Goal: Task Accomplishment & Management: Manage account settings

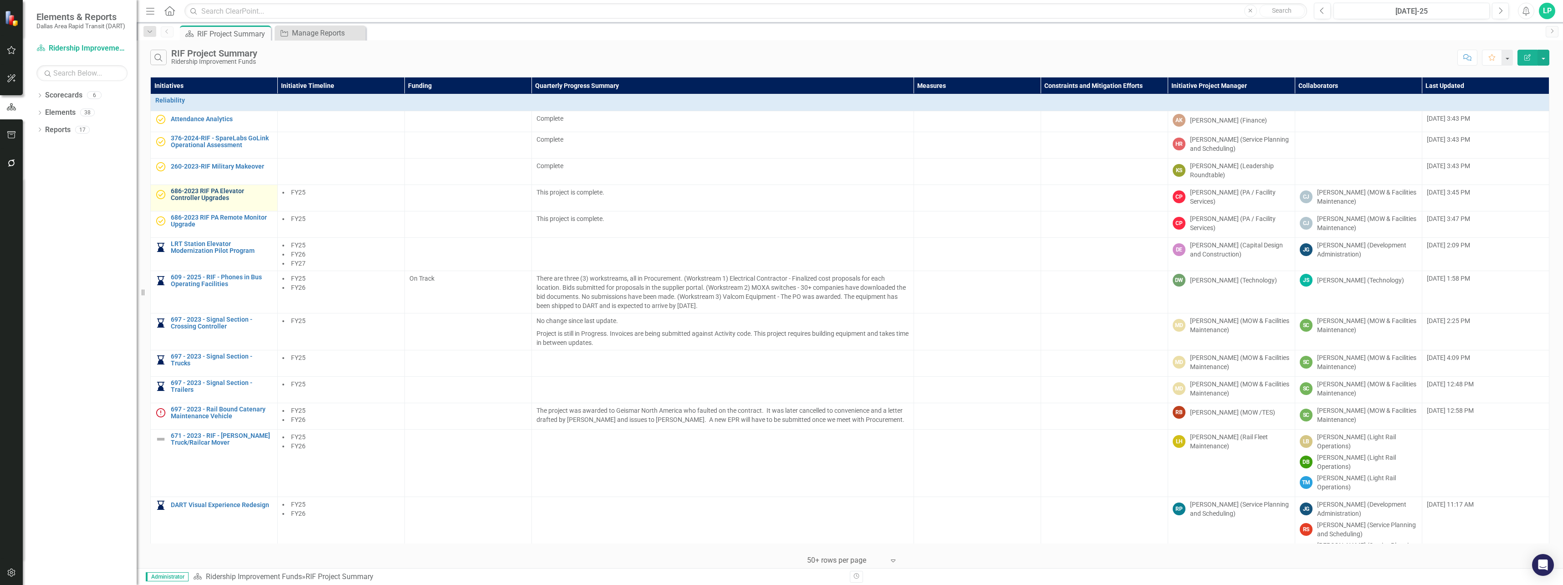
click at [235, 199] on link "686-2023 RIF PA Elevator Controller Upgrades" at bounding box center [222, 195] width 102 height 14
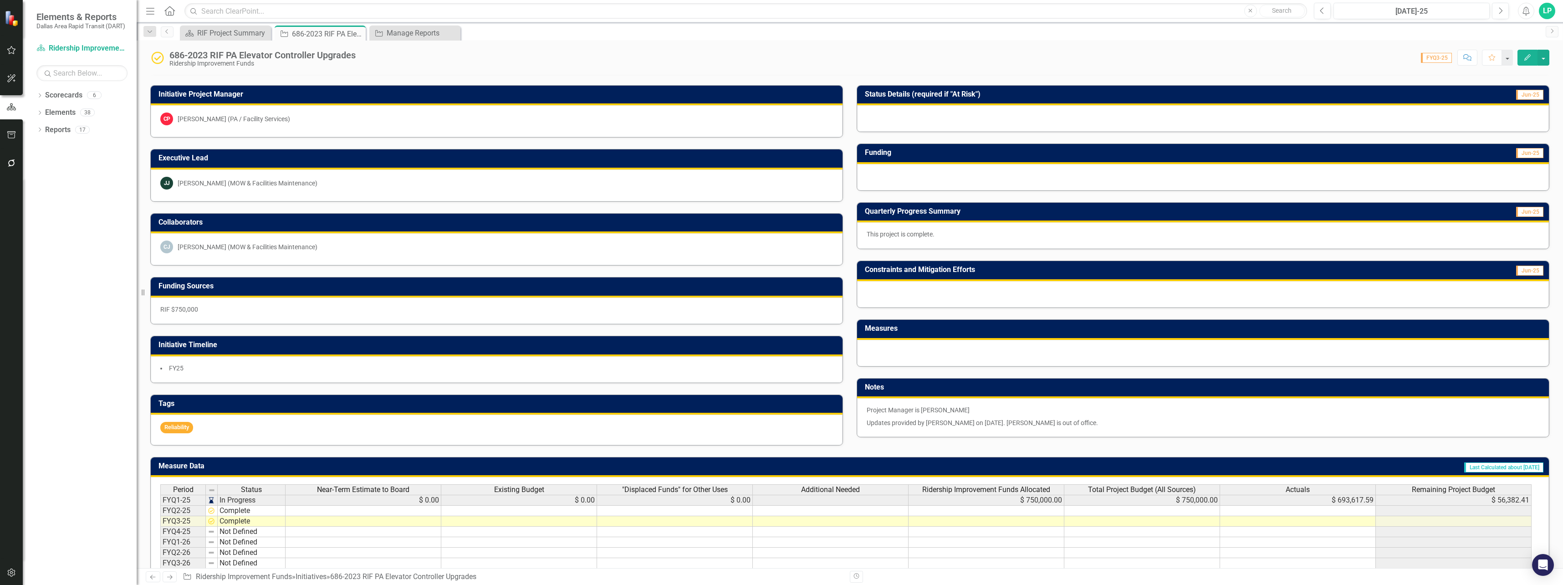
scroll to position [137, 0]
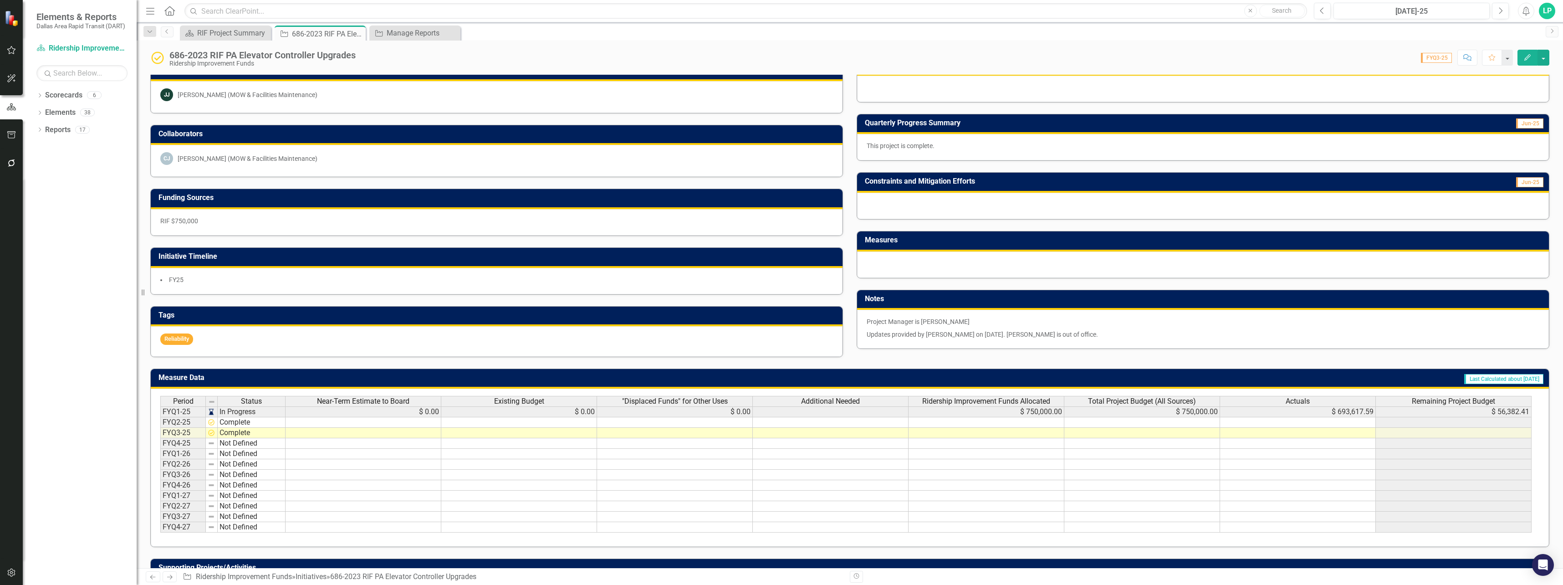
click at [1334, 431] on td at bounding box center [1298, 433] width 156 height 10
type textarea "0"
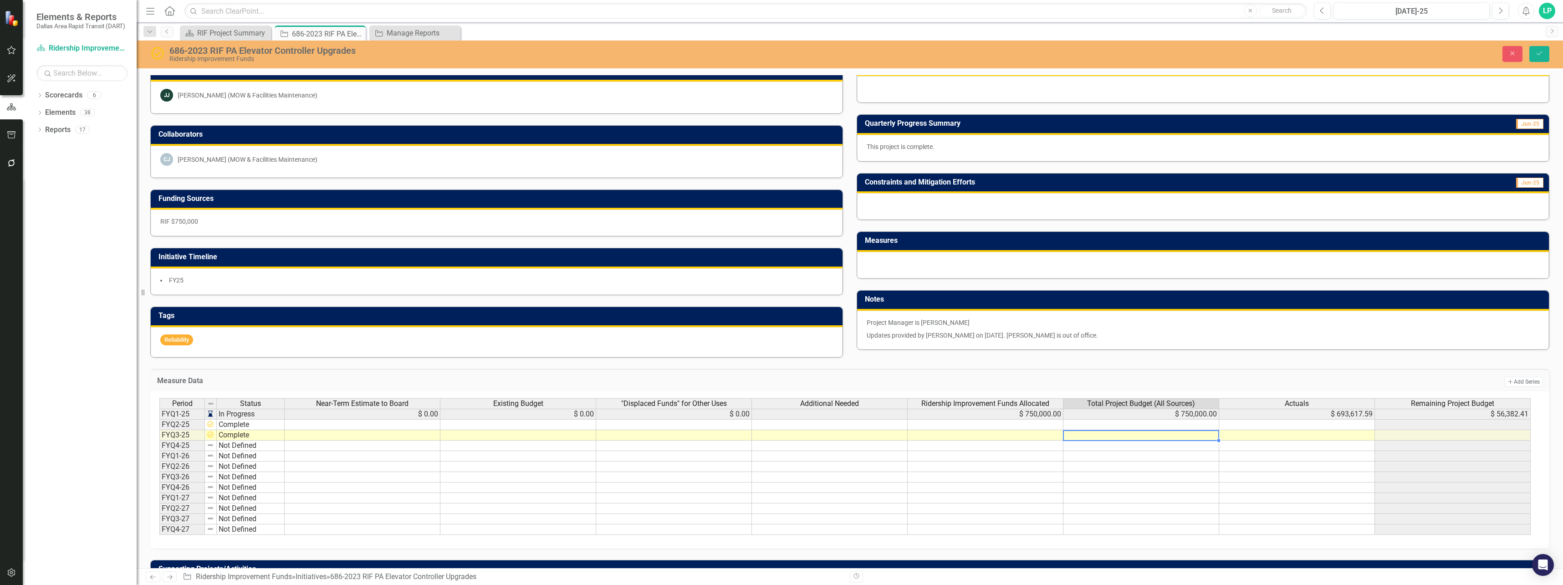
click at [1158, 433] on td at bounding box center [1142, 435] width 156 height 10
type textarea "749999.59"
click at [1194, 435] on td "$ 749,999.59" at bounding box center [1142, 435] width 156 height 10
click at [1184, 435] on td "$ 749,999.59" at bounding box center [1142, 435] width 156 height 10
click at [1313, 437] on td at bounding box center [1297, 435] width 156 height 10
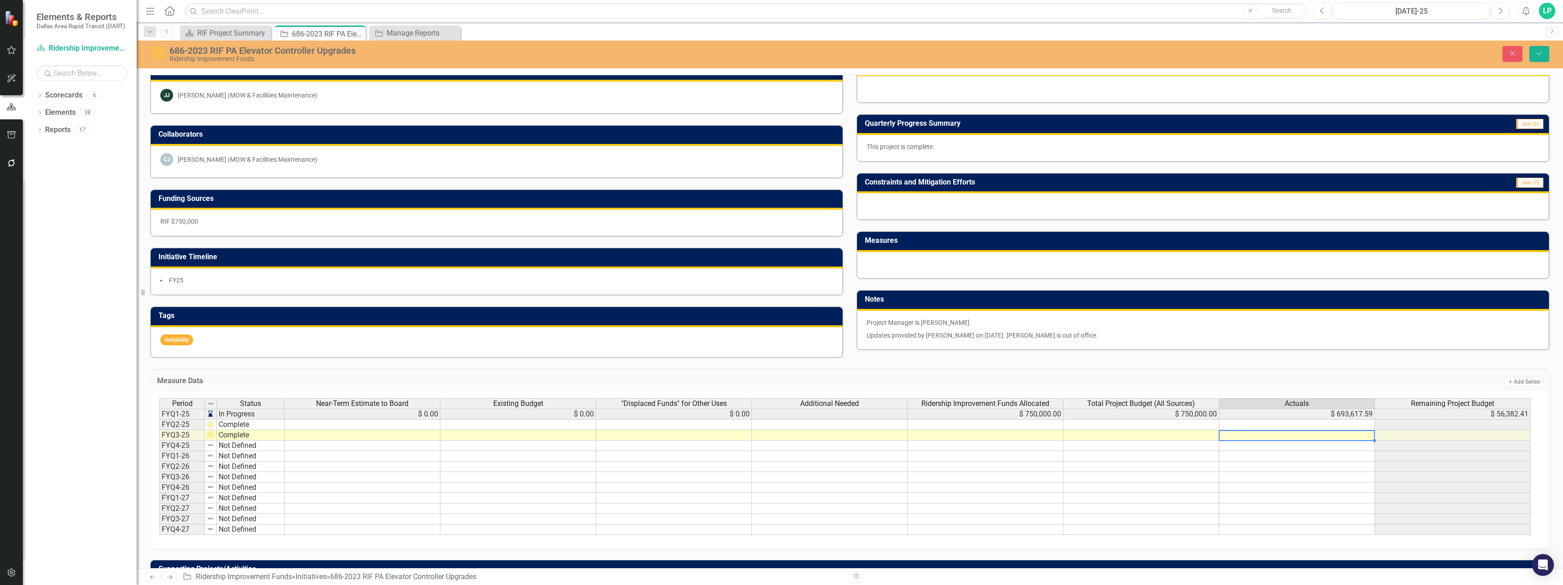
type textarea "749999.59"
click at [1336, 457] on td at bounding box center [1297, 456] width 156 height 10
click at [1139, 437] on td at bounding box center [1142, 435] width 156 height 10
click at [1461, 433] on td at bounding box center [1453, 435] width 156 height 10
click at [1393, 434] on td at bounding box center [1453, 435] width 156 height 10
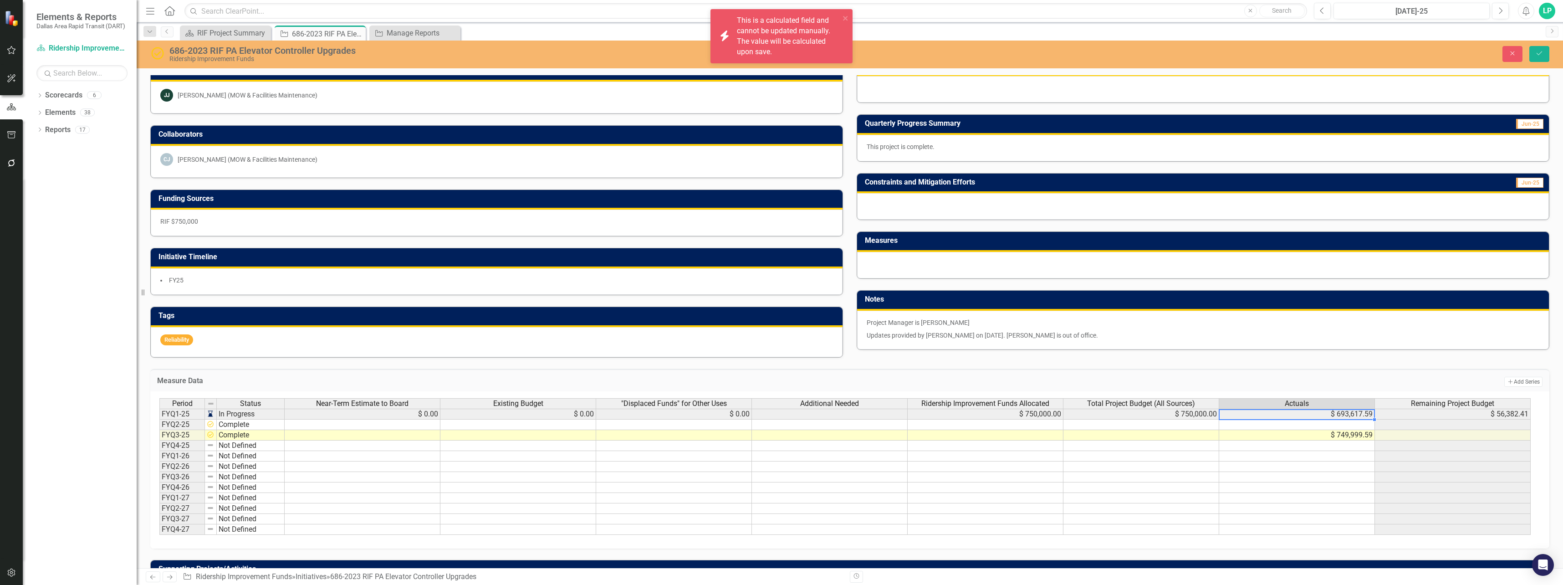
click at [1336, 415] on td "$ 693,617.59" at bounding box center [1297, 414] width 156 height 11
click at [1350, 437] on td "$ 749,999.59" at bounding box center [1297, 435] width 156 height 10
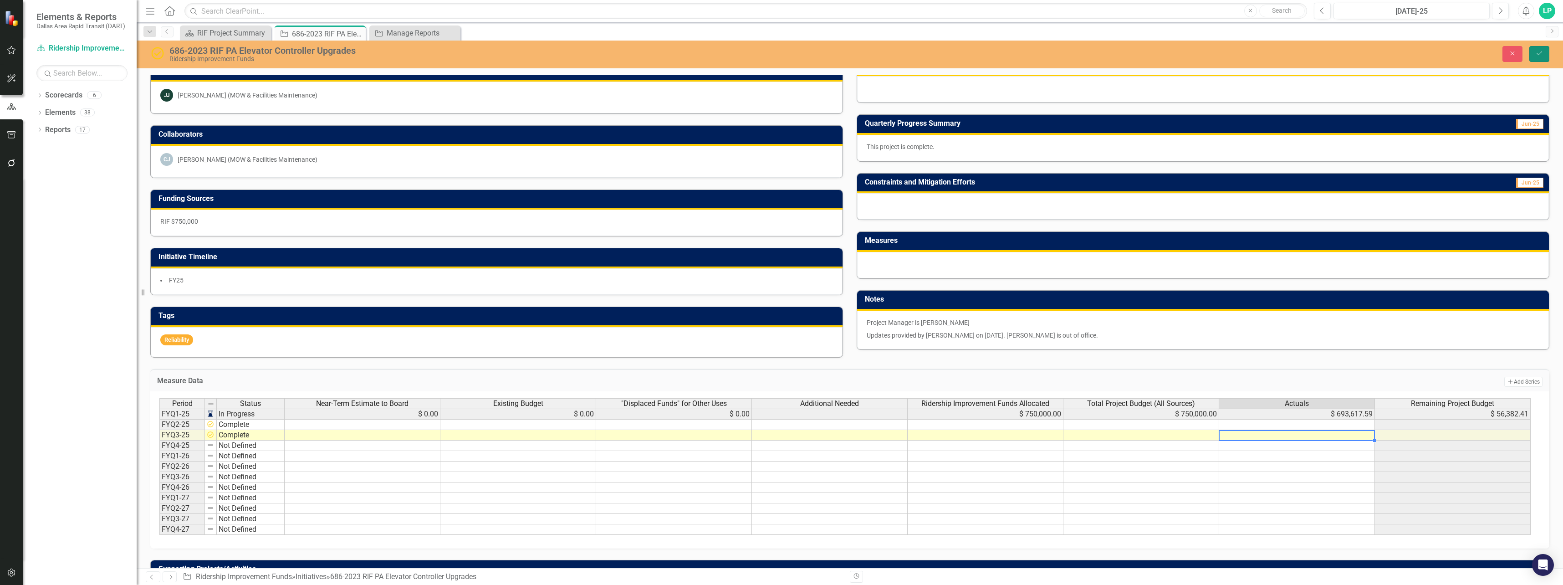
drag, startPoint x: 1536, startPoint y: 54, endPoint x: 1544, endPoint y: 105, distance: 51.7
click at [1536, 54] on icon "Save" at bounding box center [1540, 53] width 8 height 6
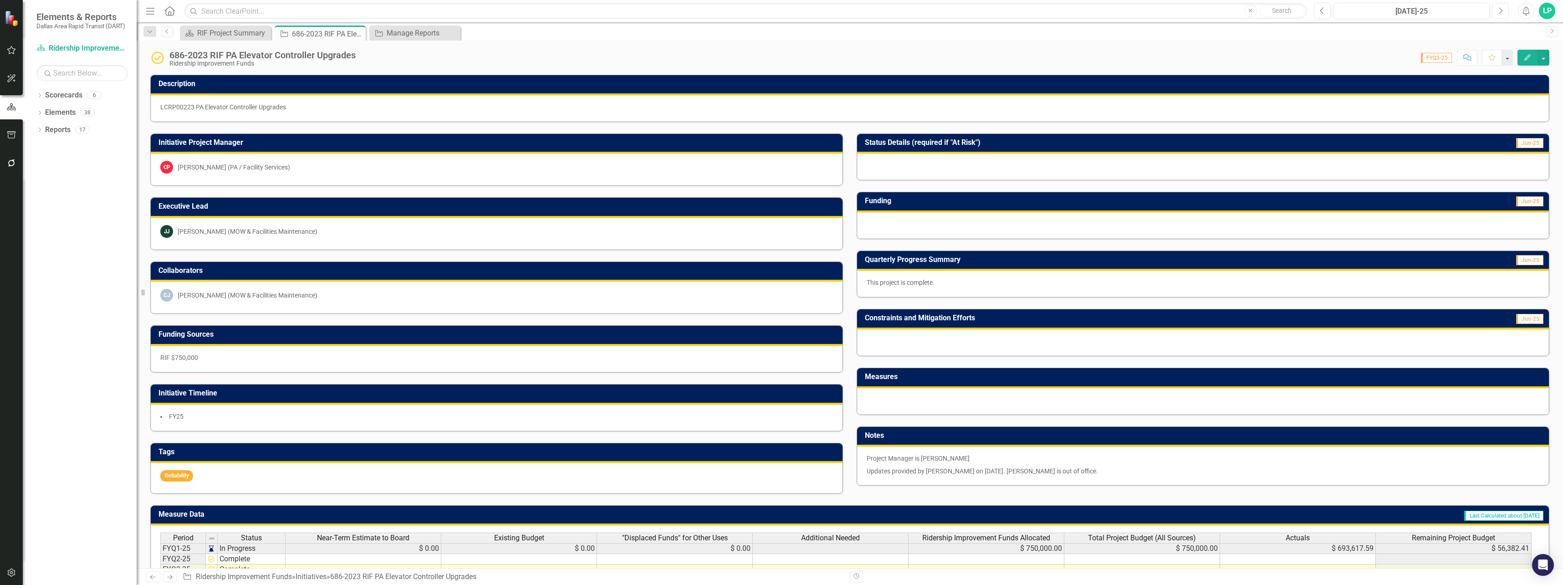
click at [1497, 12] on button "Next" at bounding box center [1500, 11] width 17 height 16
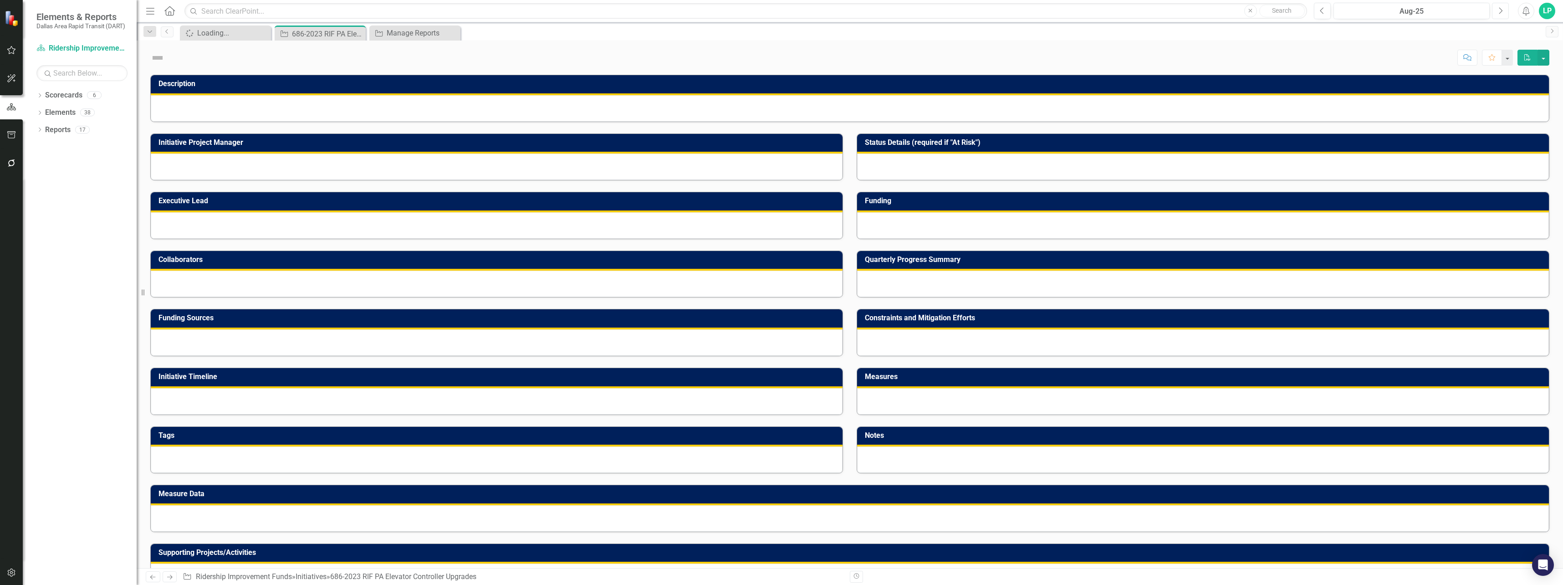
click at [1497, 12] on button "Next" at bounding box center [1500, 11] width 17 height 16
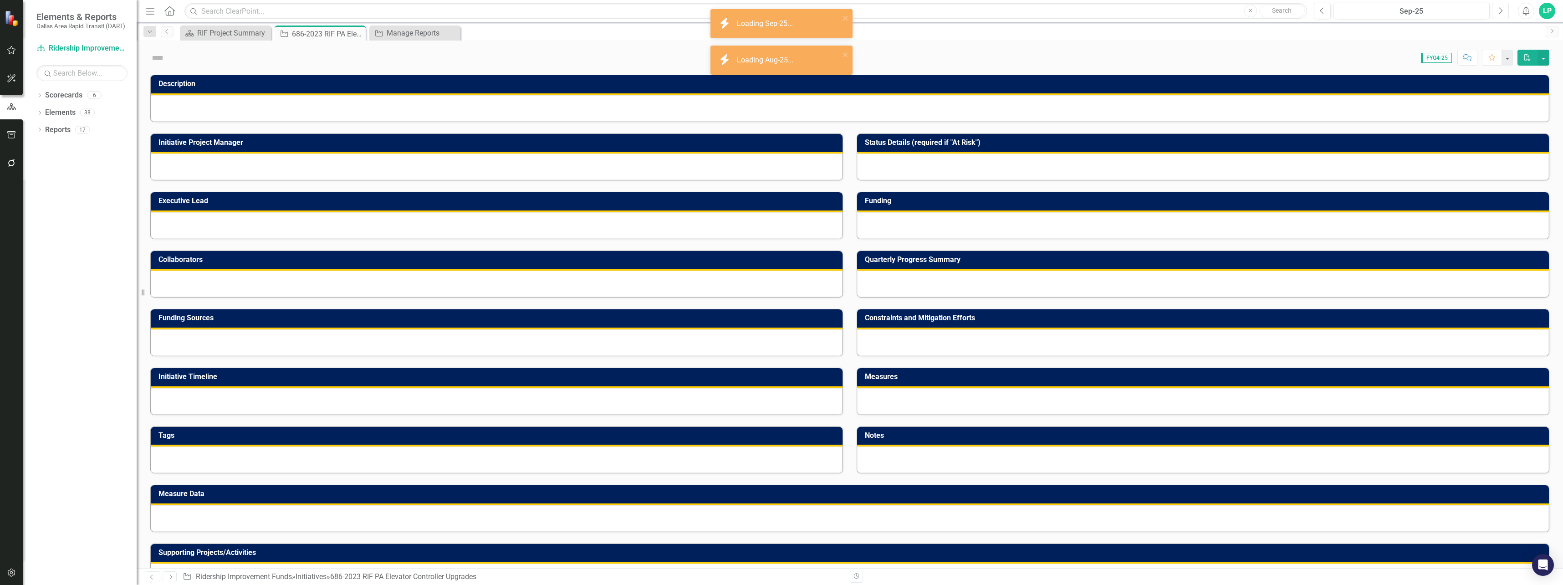
click at [1496, 14] on button "Next" at bounding box center [1500, 11] width 17 height 16
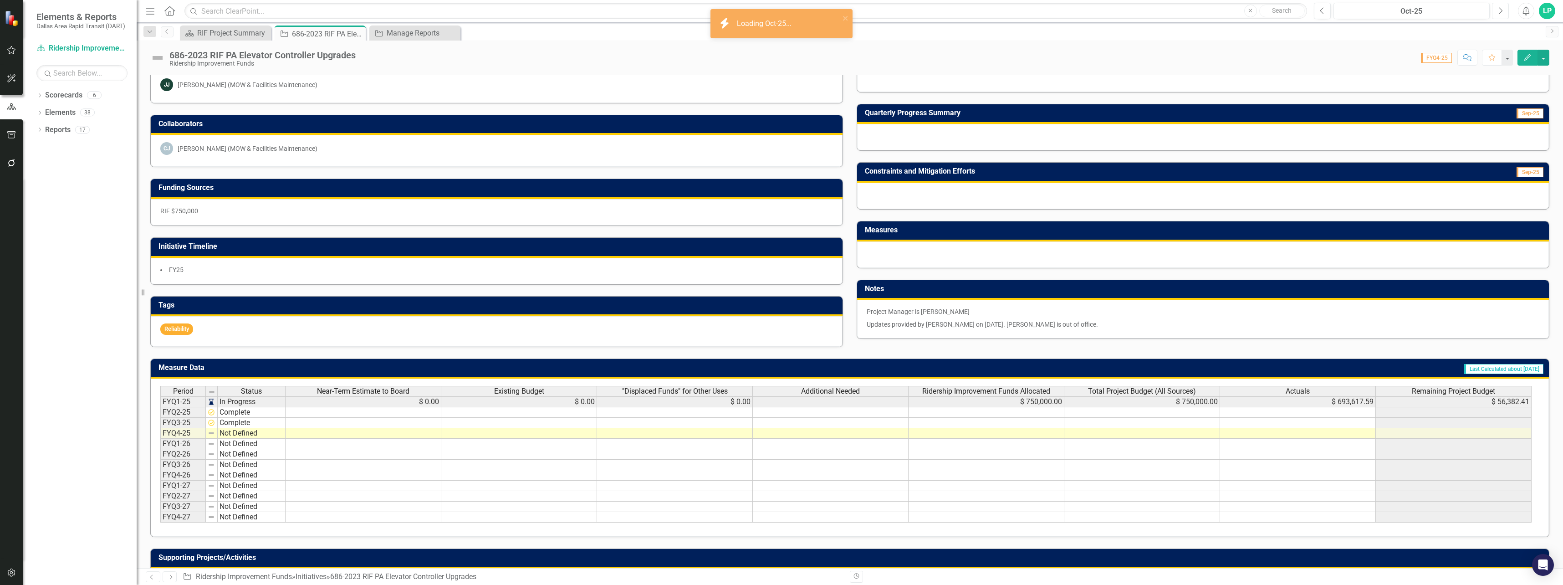
scroll to position [182, 0]
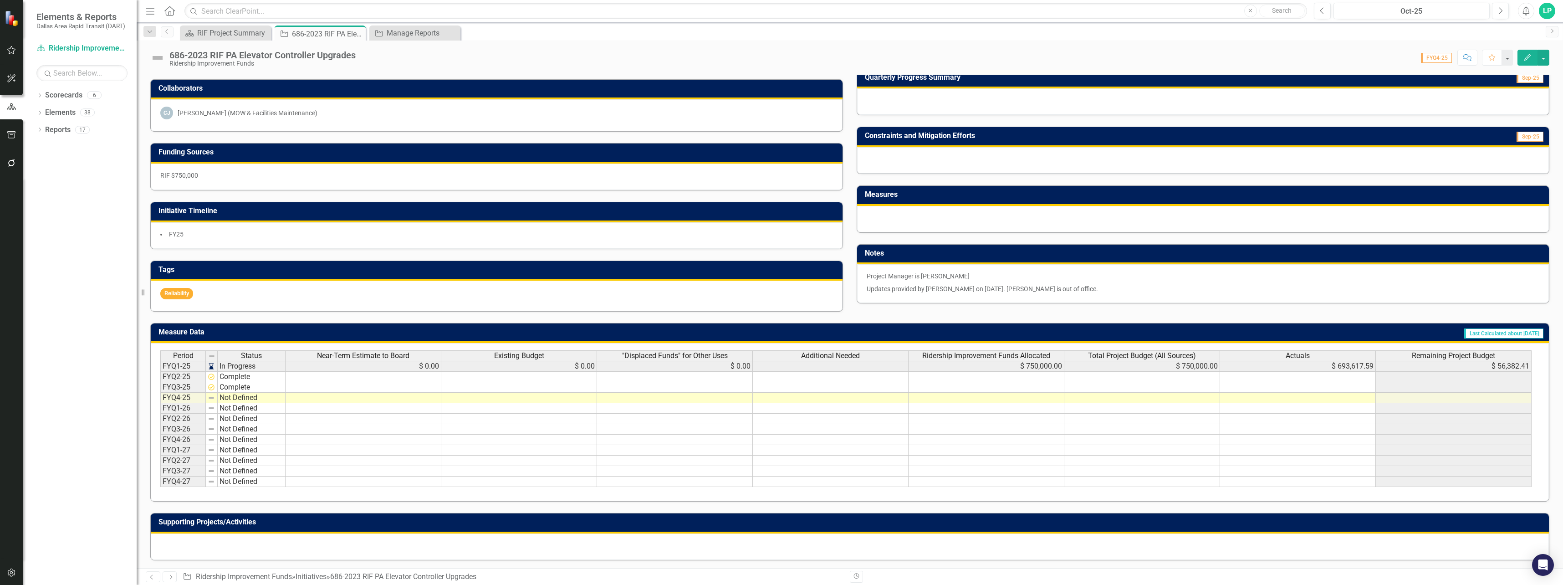
click at [237, 387] on td "Complete" at bounding box center [252, 387] width 68 height 10
drag, startPoint x: 323, startPoint y: 386, endPoint x: 329, endPoint y: 386, distance: 6.8
click at [323, 386] on td at bounding box center [364, 387] width 156 height 10
click at [1266, 387] on td at bounding box center [1298, 387] width 156 height 10
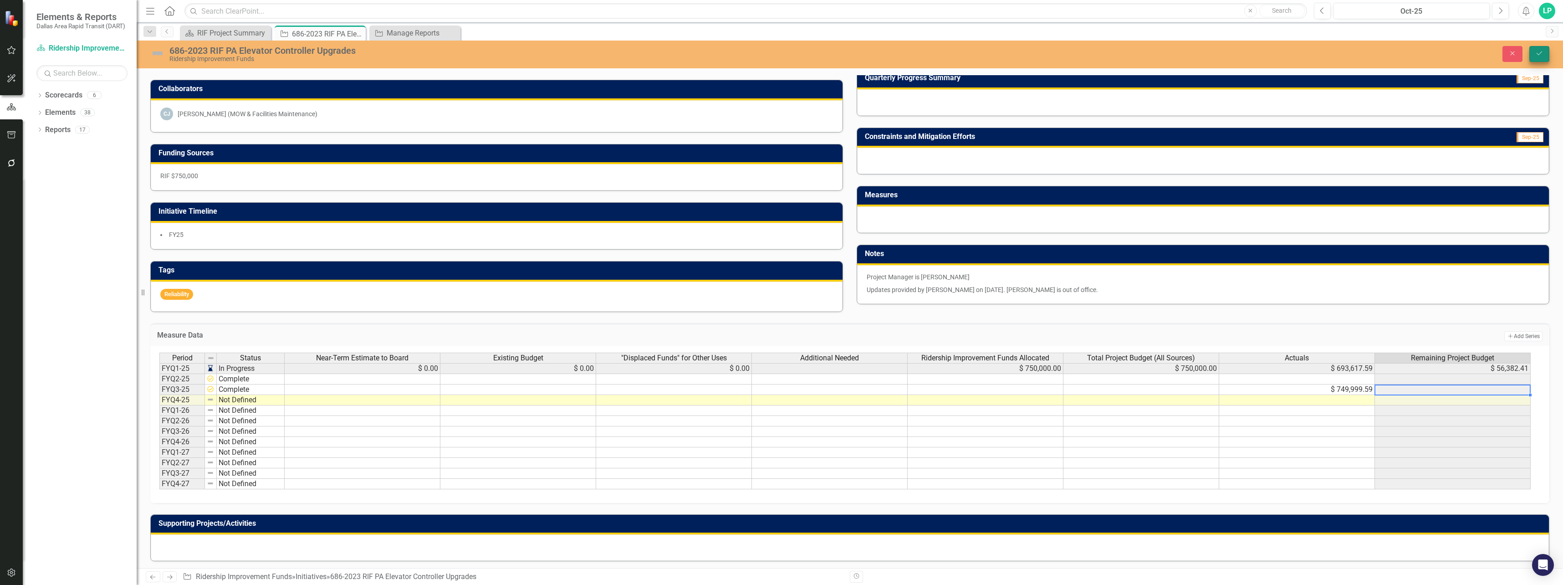
type textarea "749999.59"
click at [1542, 54] on icon "Save" at bounding box center [1540, 53] width 8 height 6
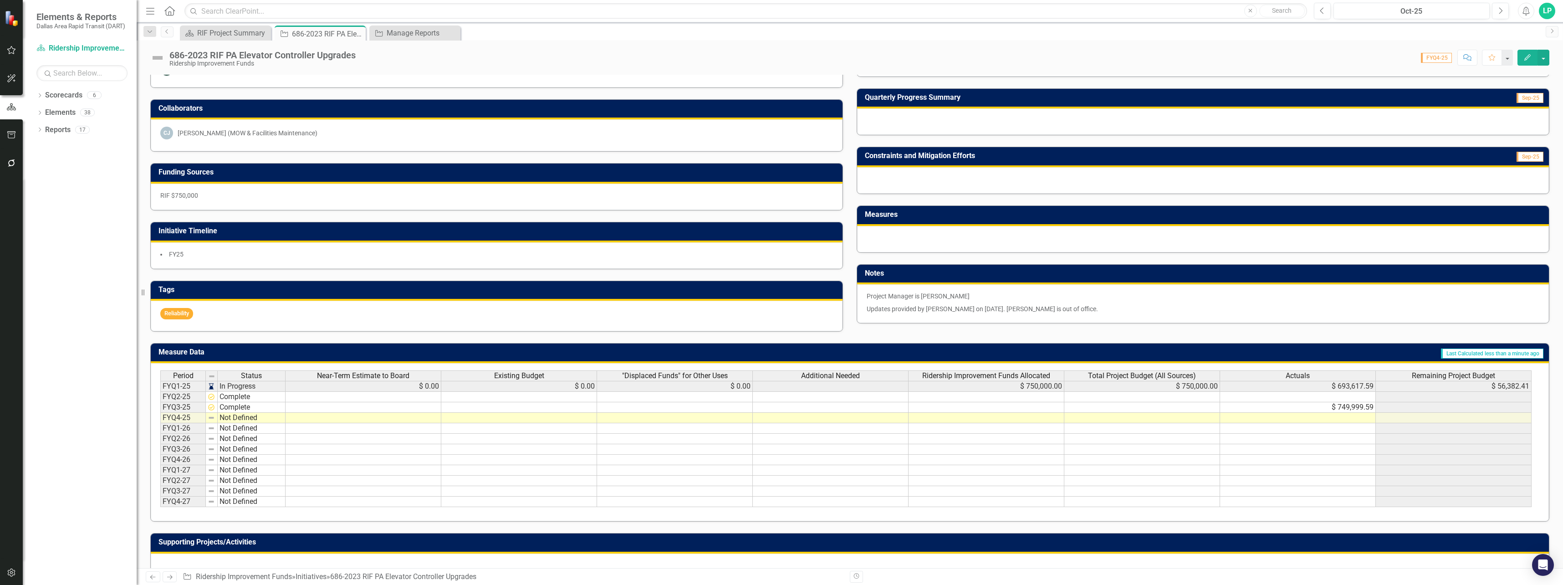
scroll to position [228, 0]
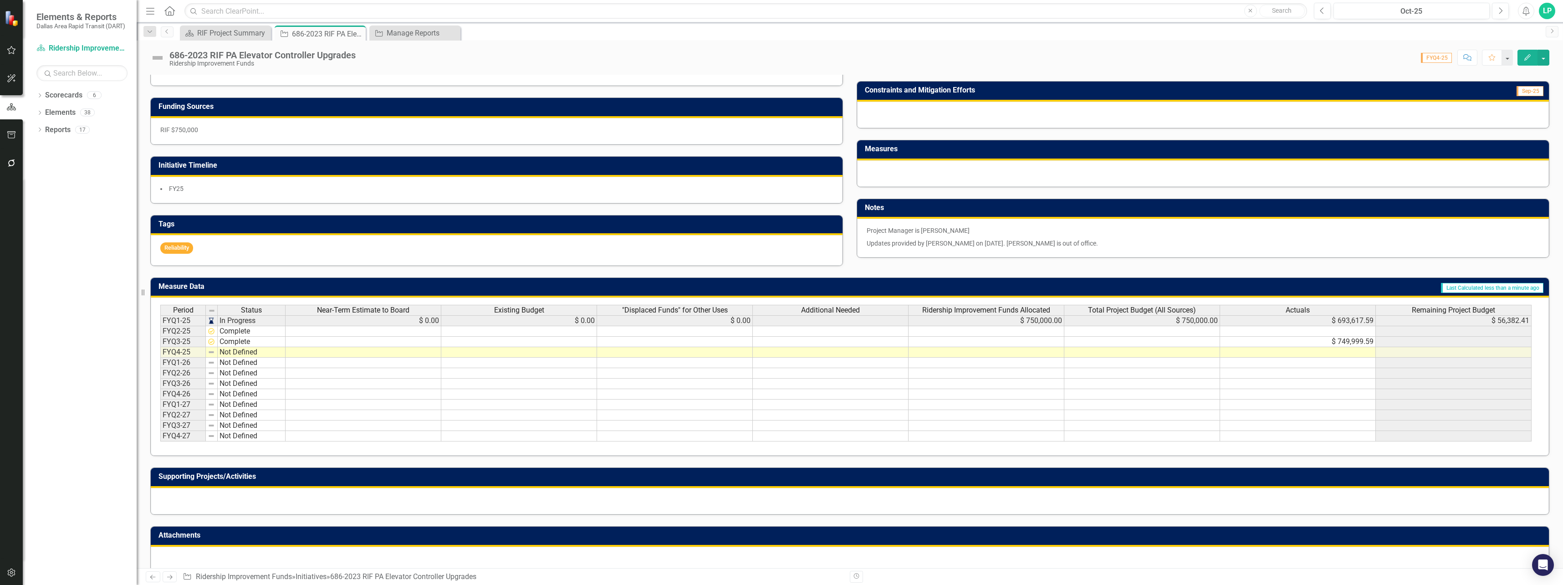
click at [1402, 344] on td at bounding box center [1454, 342] width 156 height 10
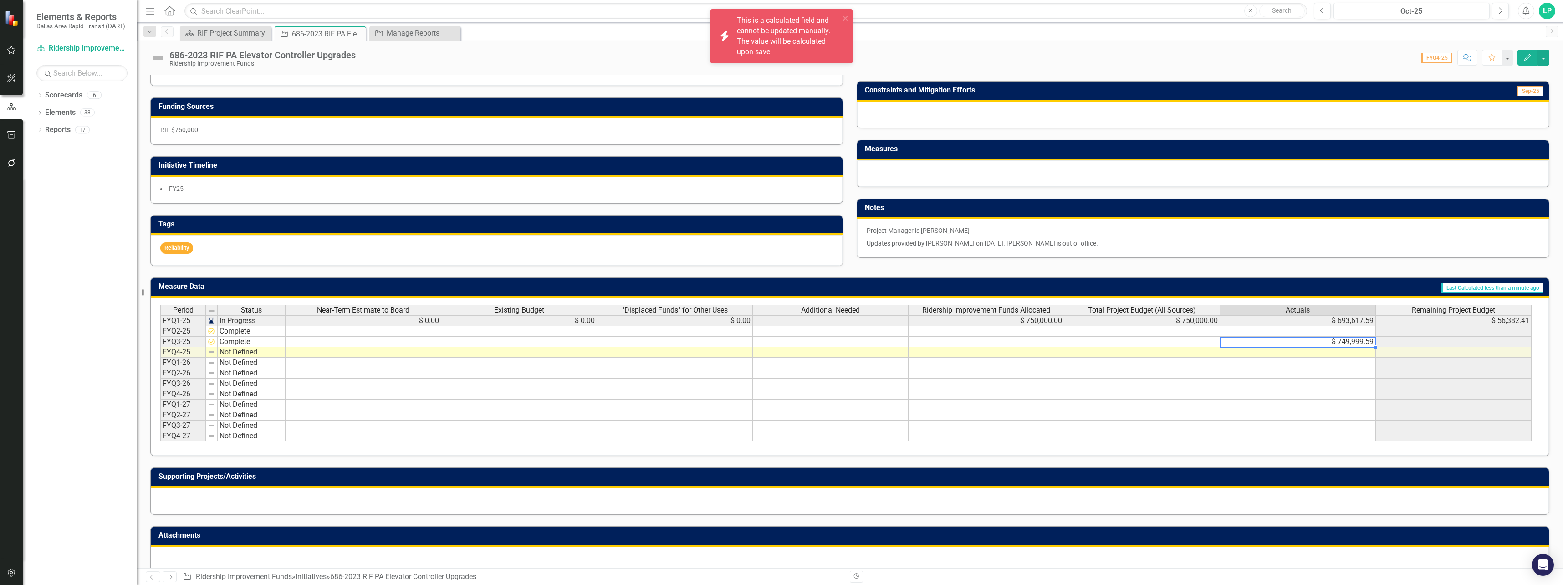
click at [1313, 341] on td "$ 749,999.59" at bounding box center [1298, 342] width 156 height 10
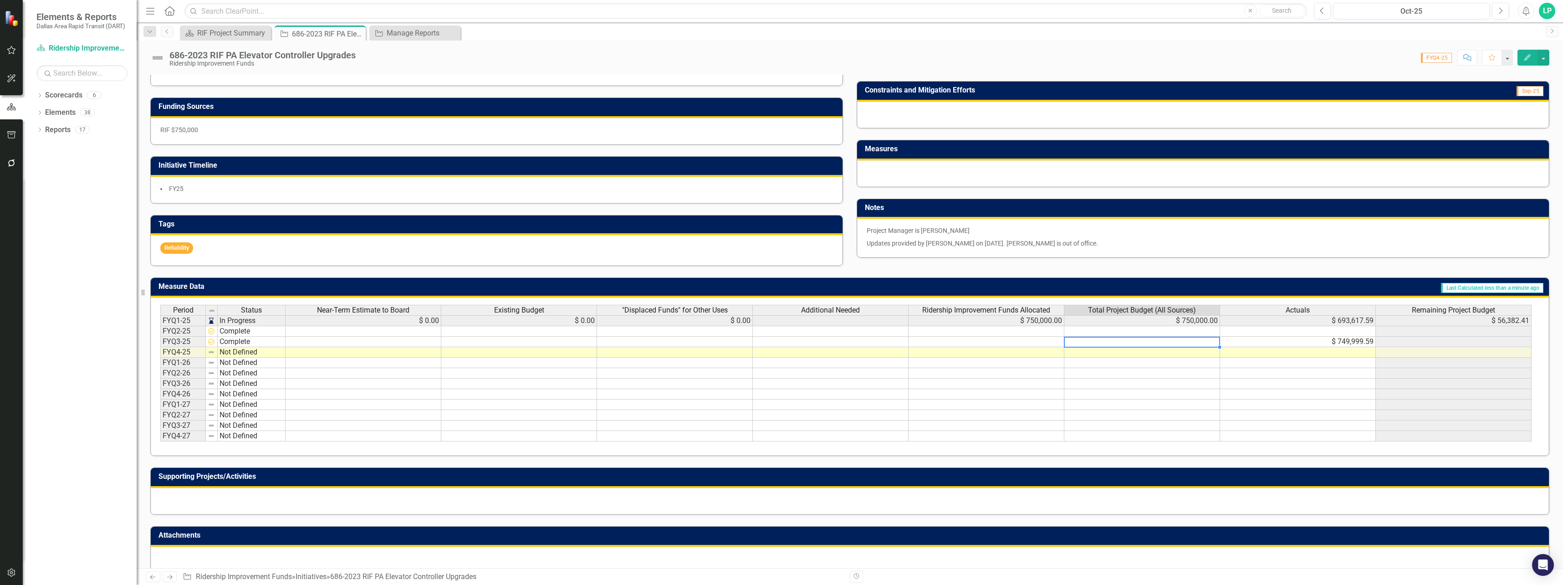
click at [1189, 341] on td at bounding box center [1143, 342] width 156 height 10
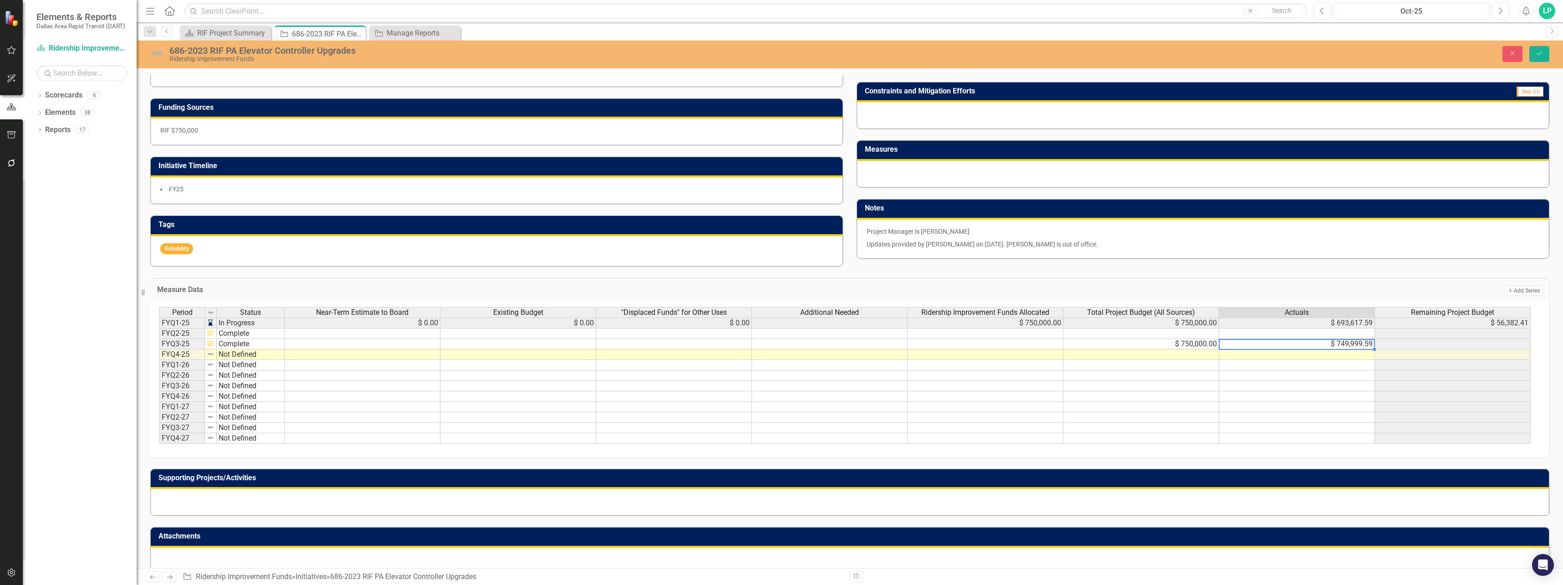
type textarea "749999.59"
click at [1340, 386] on td at bounding box center [1297, 386] width 156 height 10
click at [1546, 54] on button "Save" at bounding box center [1540, 54] width 20 height 16
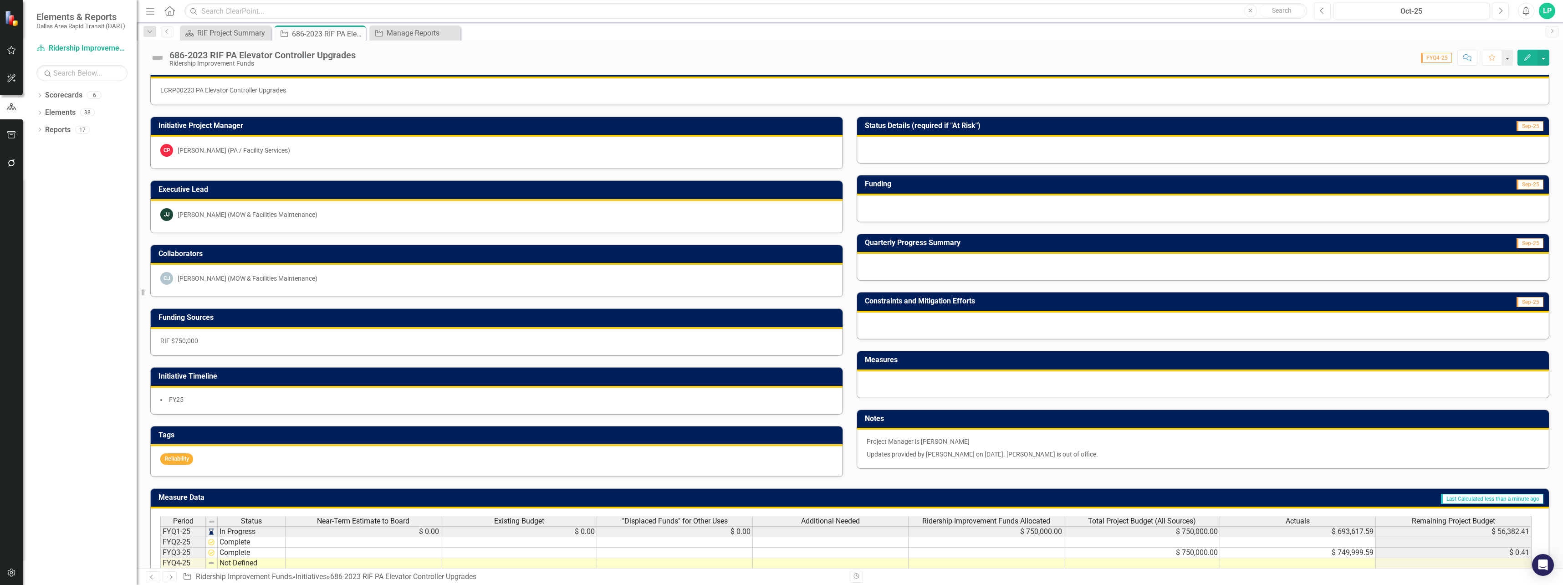
scroll to position [0, 0]
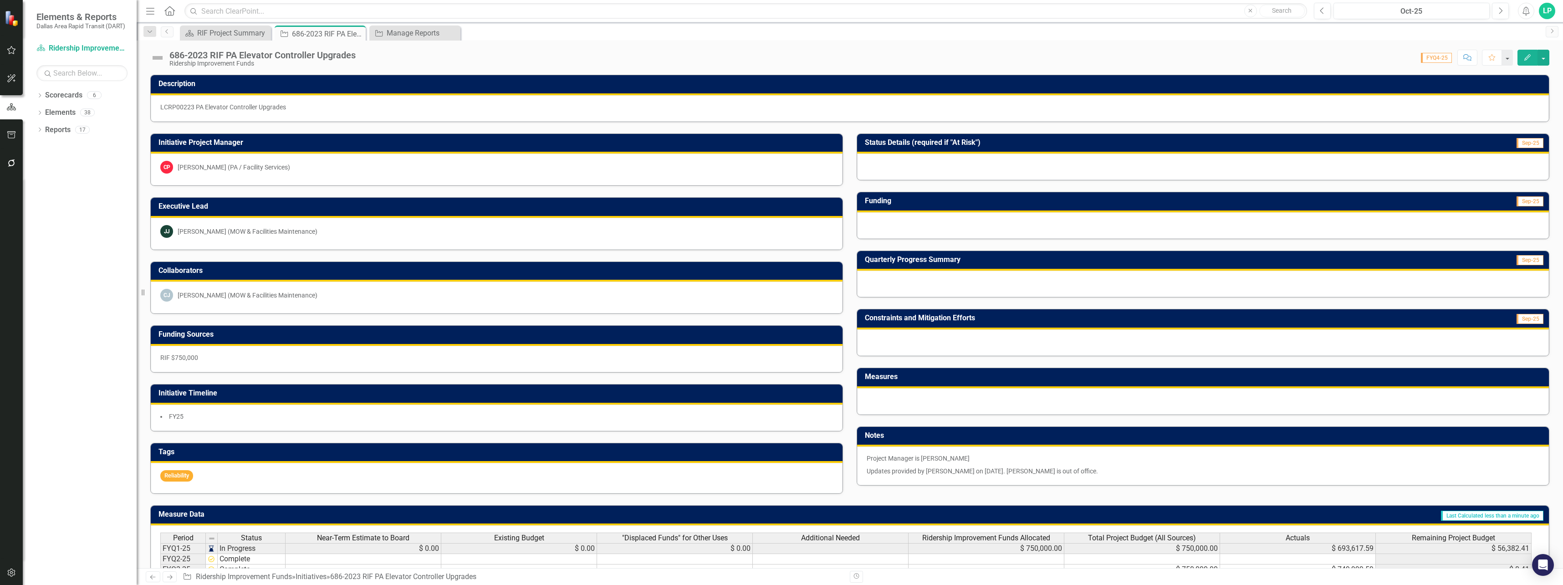
click at [163, 61] on img at bounding box center [157, 58] width 15 height 15
click at [159, 58] on img at bounding box center [157, 58] width 15 height 15
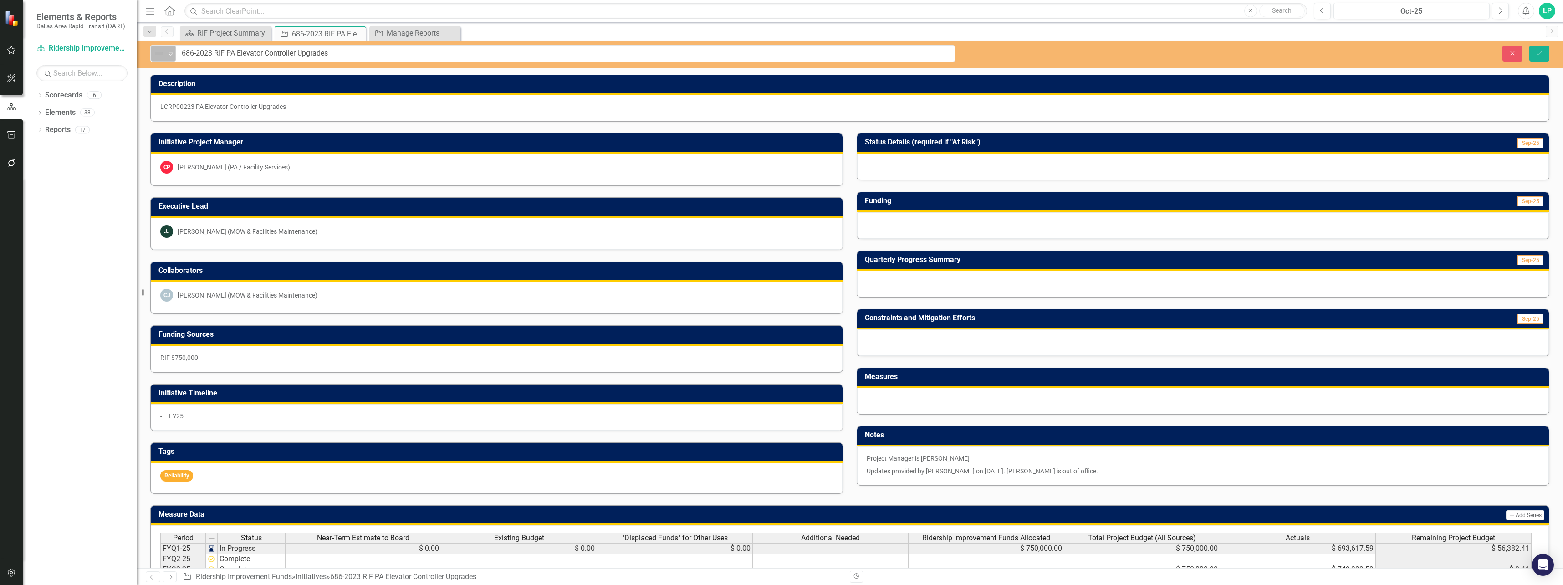
click at [160, 55] on img at bounding box center [159, 53] width 11 height 11
click at [202, 129] on div "Complete" at bounding box center [190, 131] width 31 height 10
click at [1545, 54] on button "Save" at bounding box center [1540, 54] width 20 height 16
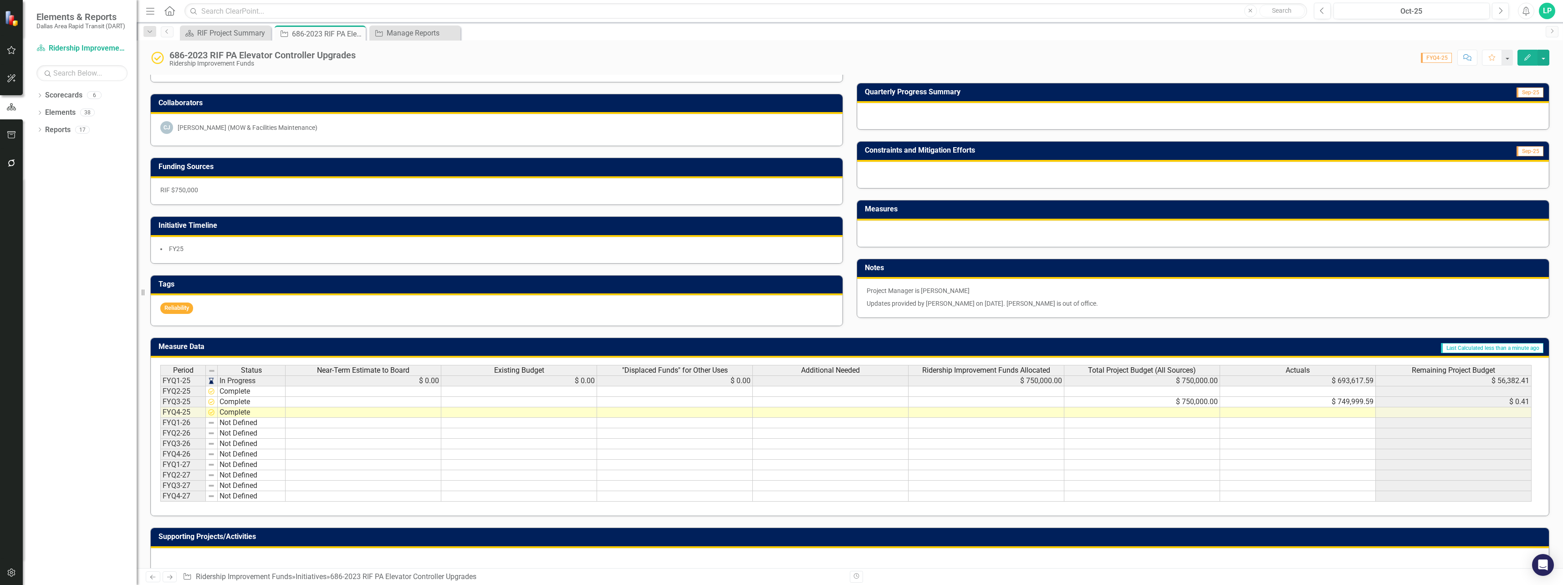
scroll to position [182, 0]
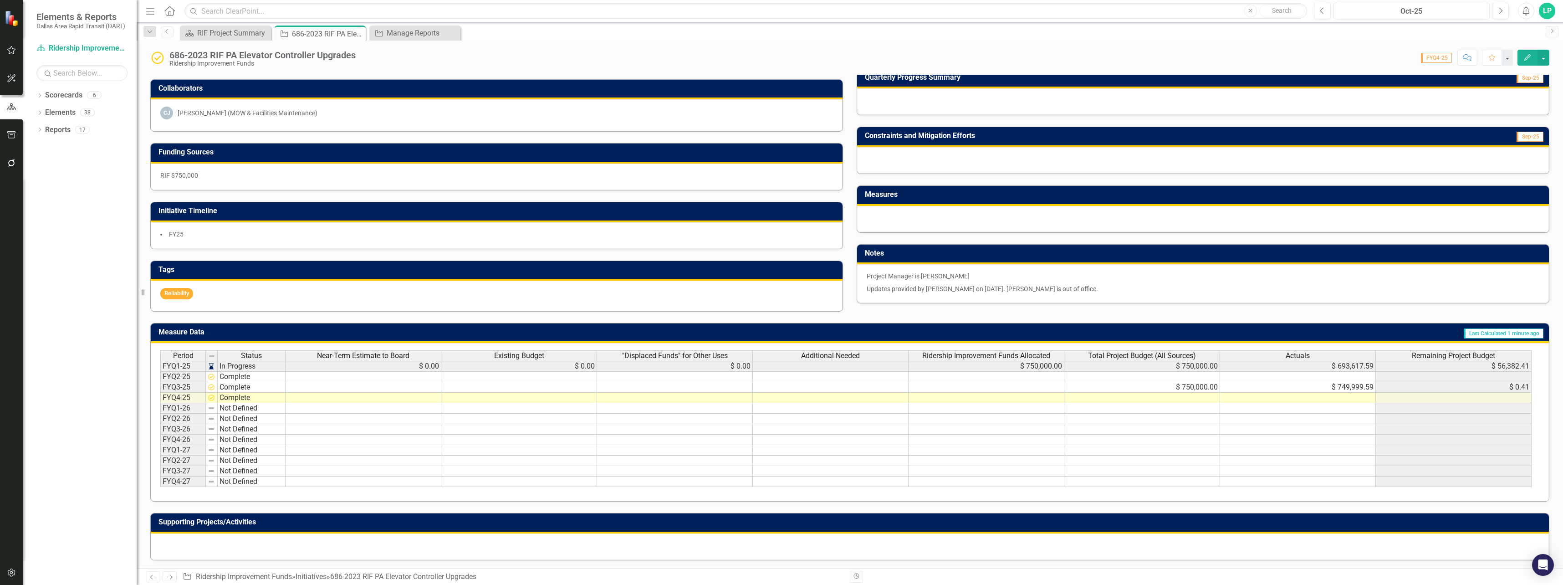
drag, startPoint x: 1301, startPoint y: 314, endPoint x: 1287, endPoint y: 328, distance: 19.3
click at [1301, 315] on div "Measure Data Last Calculated 1 minute ago Period Status Near-Term Estimate to B…" at bounding box center [849, 407] width 1413 height 190
click at [945, 274] on p "Project Manager is [PERSON_NAME]" at bounding box center [1203, 277] width 673 height 11
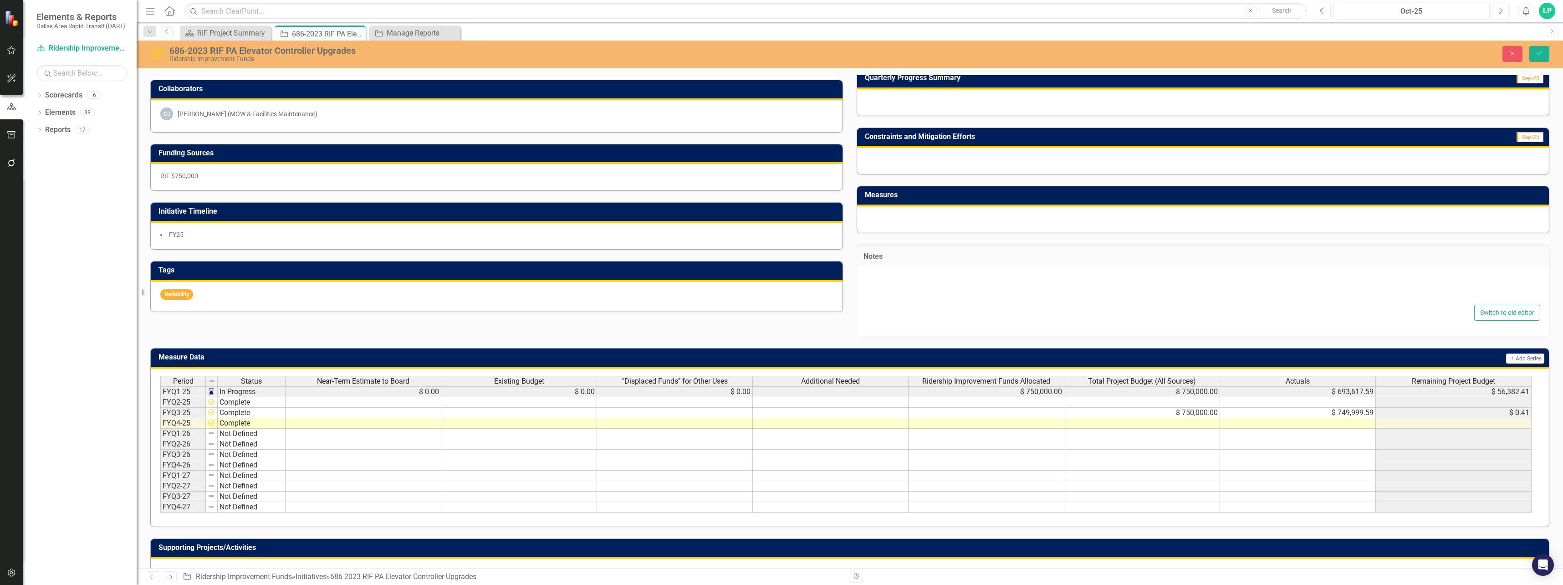
type textarea "<p>Project Manager is [PERSON_NAME]</p> <p>Updates provided by [PERSON_NAME] on…"
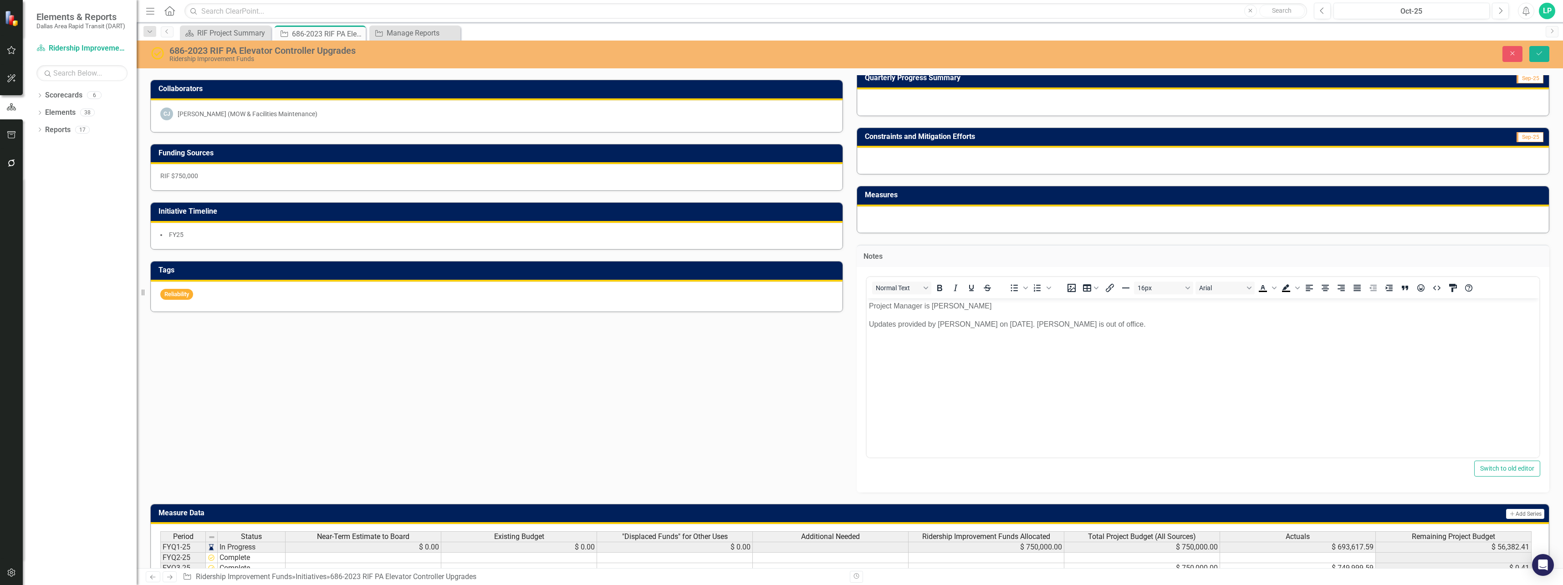
scroll to position [0, 0]
drag, startPoint x: 1730, startPoint y: 604, endPoint x: 869, endPoint y: 305, distance: 911.2
click at [869, 305] on p "Project Manager is [PERSON_NAME]" at bounding box center [1203, 305] width 668 height 11
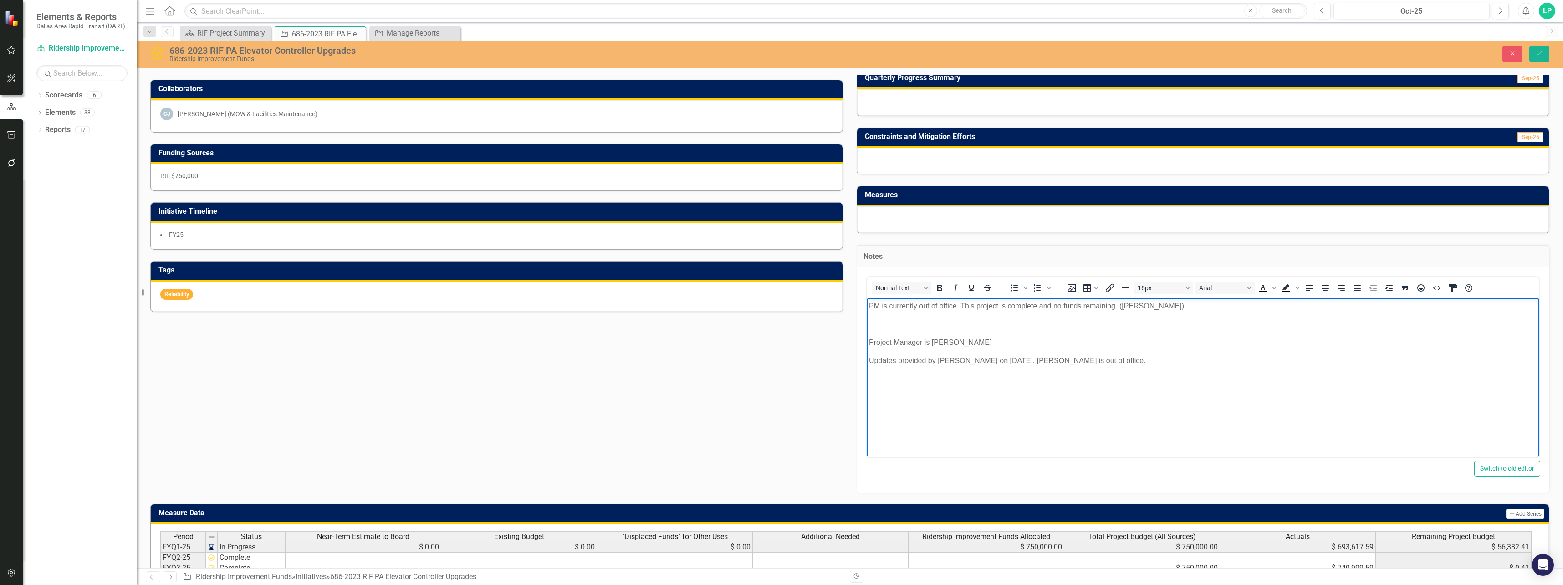
click at [1123, 307] on p "PM is currently out of office. This project is complete and no funds remaining.…" at bounding box center [1203, 305] width 668 height 11
click at [1542, 58] on button "Save" at bounding box center [1540, 54] width 20 height 16
